Goal: Information Seeking & Learning: Learn about a topic

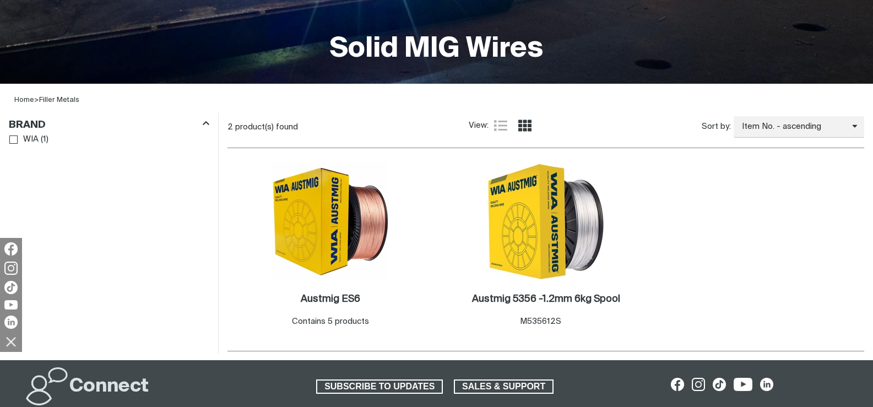
scroll to position [275, 0]
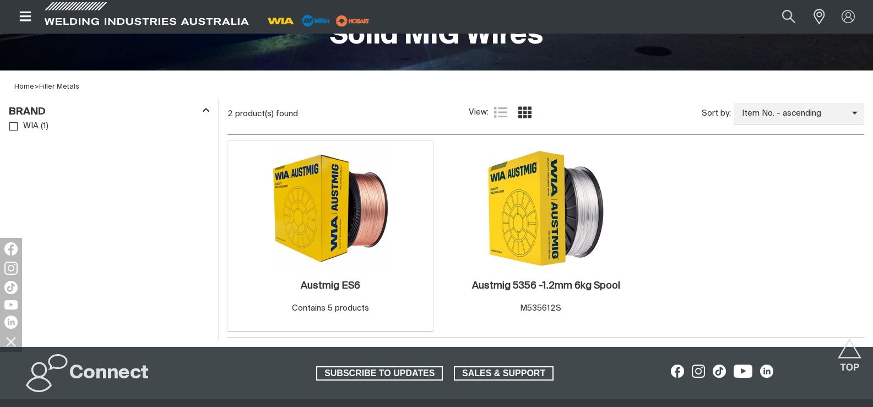
click at [362, 242] on img at bounding box center [331, 208] width 118 height 118
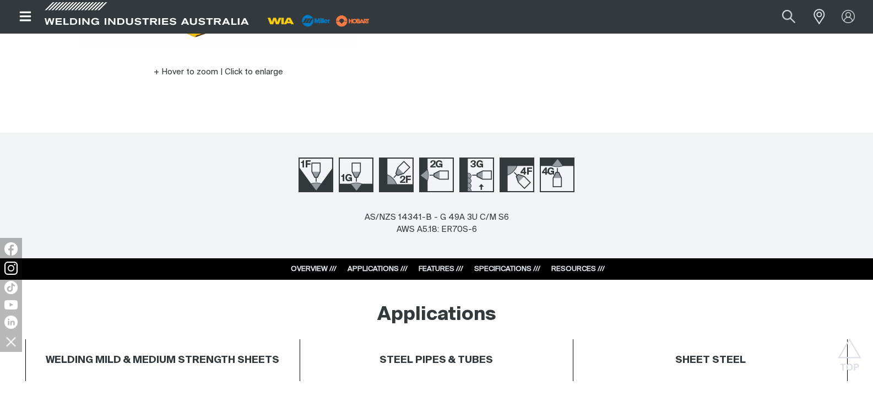
scroll to position [367, 0]
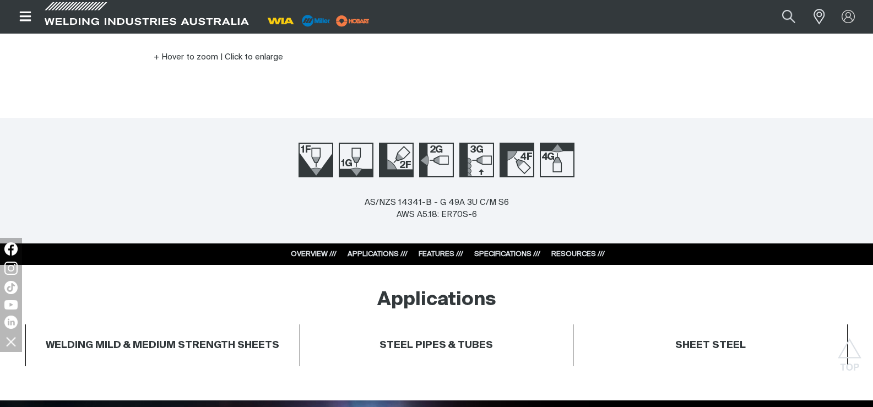
click at [518, 252] on link "SPECIFICATIONS ///" at bounding box center [507, 254] width 66 height 7
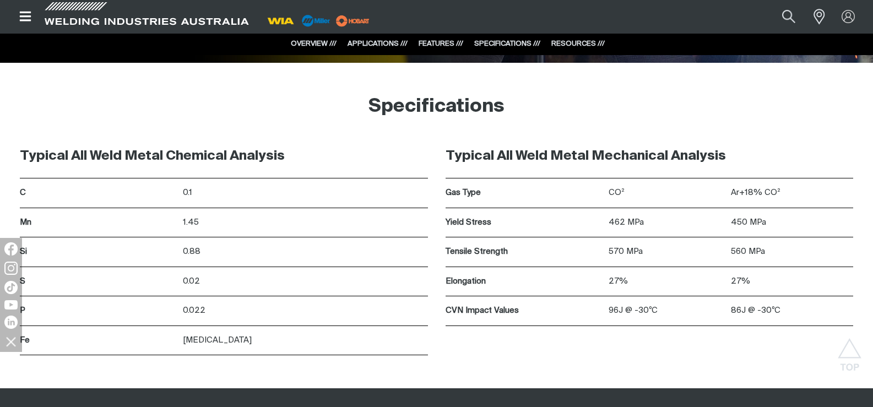
scroll to position [1560, 0]
